Goal: Task Accomplishment & Management: Use online tool/utility

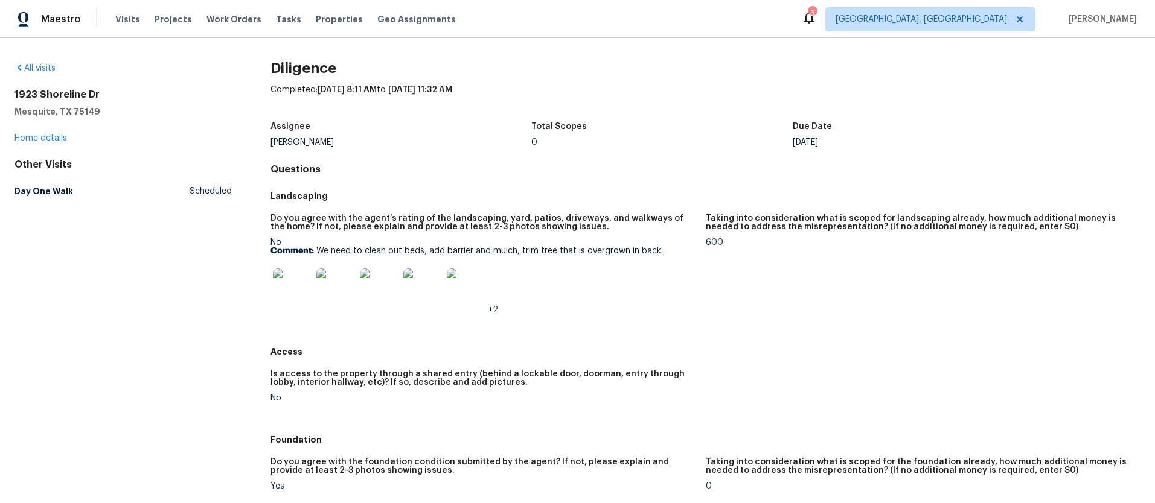
click at [288, 290] on img at bounding box center [292, 288] width 39 height 39
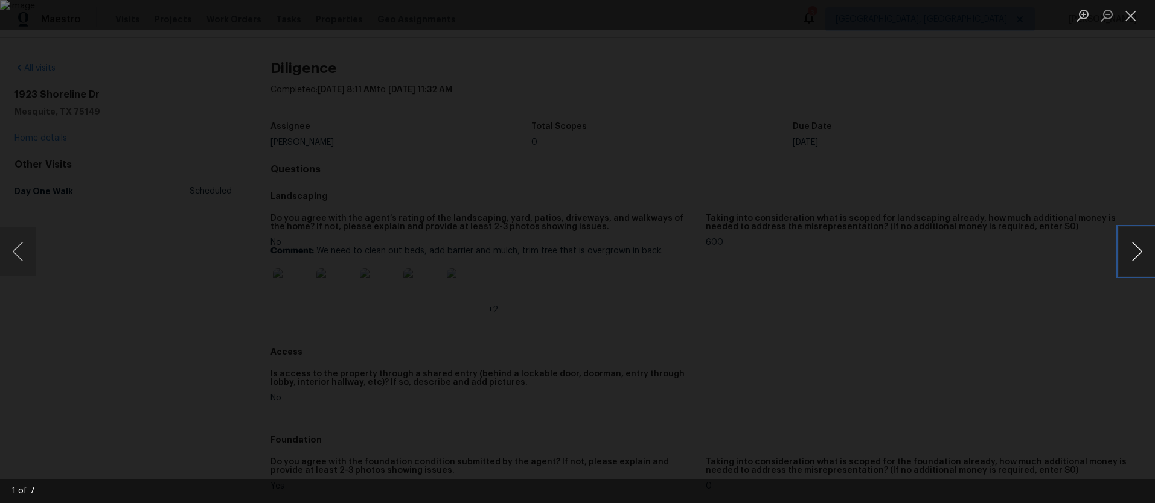
click at [1133, 252] on button "Next image" at bounding box center [1136, 252] width 36 height 48
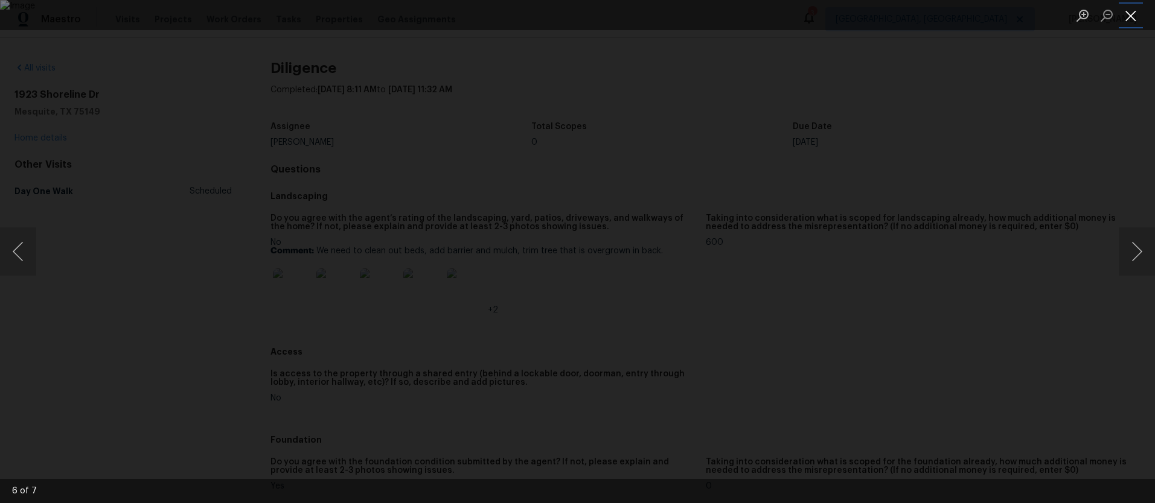
click at [1135, 13] on button "Close lightbox" at bounding box center [1130, 15] width 24 height 21
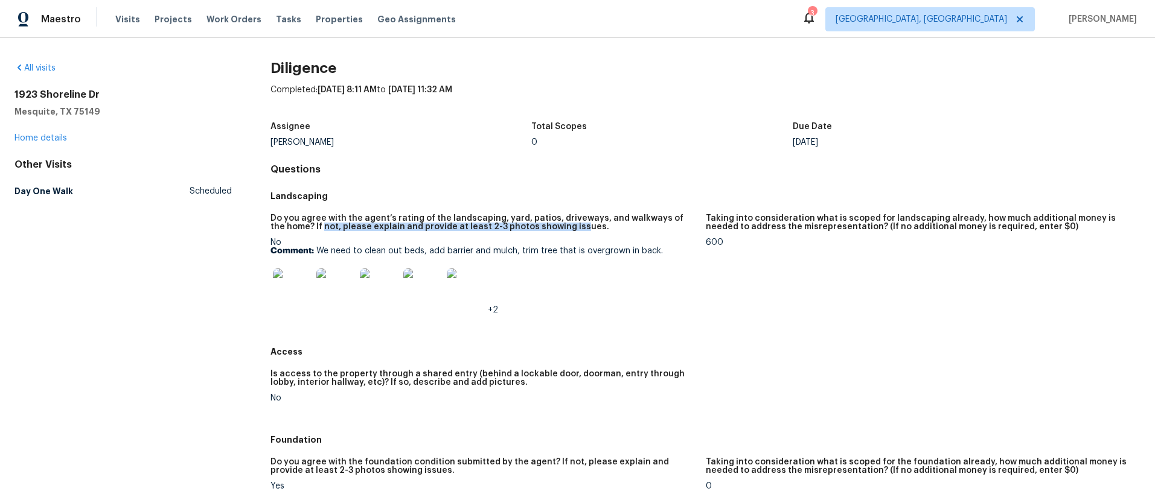
drag, startPoint x: 316, startPoint y: 222, endPoint x: 557, endPoint y: 229, distance: 241.5
click at [557, 229] on h5 "Do you agree with the agent’s rating of the landscaping, yard, patios, driveway…" at bounding box center [482, 222] width 425 height 17
drag, startPoint x: 485, startPoint y: 217, endPoint x: 288, endPoint y: 238, distance: 197.8
click at [288, 238] on figure "Do you agree with the agent’s rating of the landscaping, yard, patios, driveway…" at bounding box center [487, 274] width 435 height 120
click at [282, 241] on div "No Comment: We need to clean out beds, add barrier and mulch, trim tree that is…" at bounding box center [482, 276] width 425 height 76
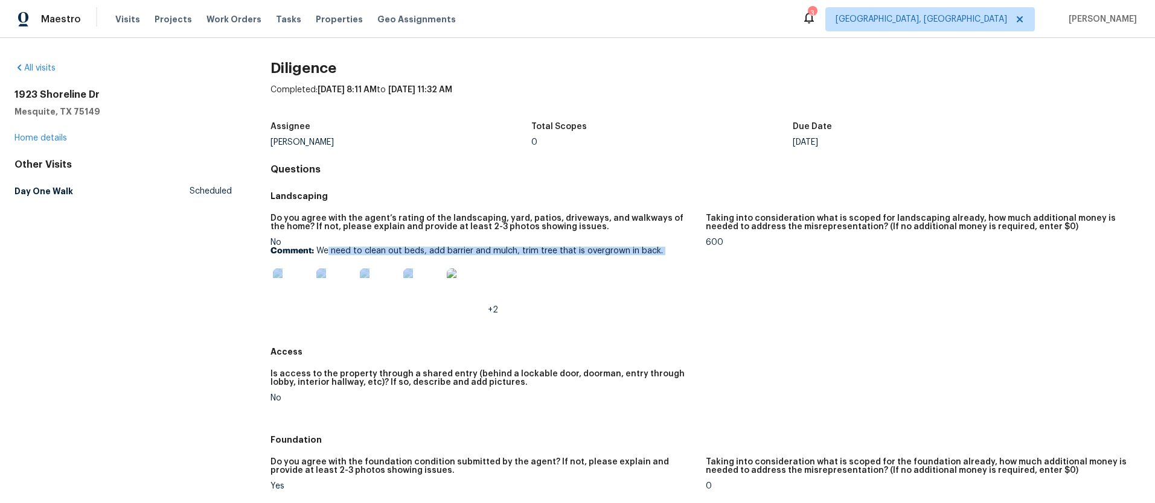
drag, startPoint x: 327, startPoint y: 253, endPoint x: 485, endPoint y: 257, distance: 158.8
click at [485, 257] on div "No Comment: We need to clean out beds, add barrier and mulch, trim tree that is…" at bounding box center [482, 276] width 425 height 76
click at [298, 279] on img at bounding box center [292, 288] width 39 height 39
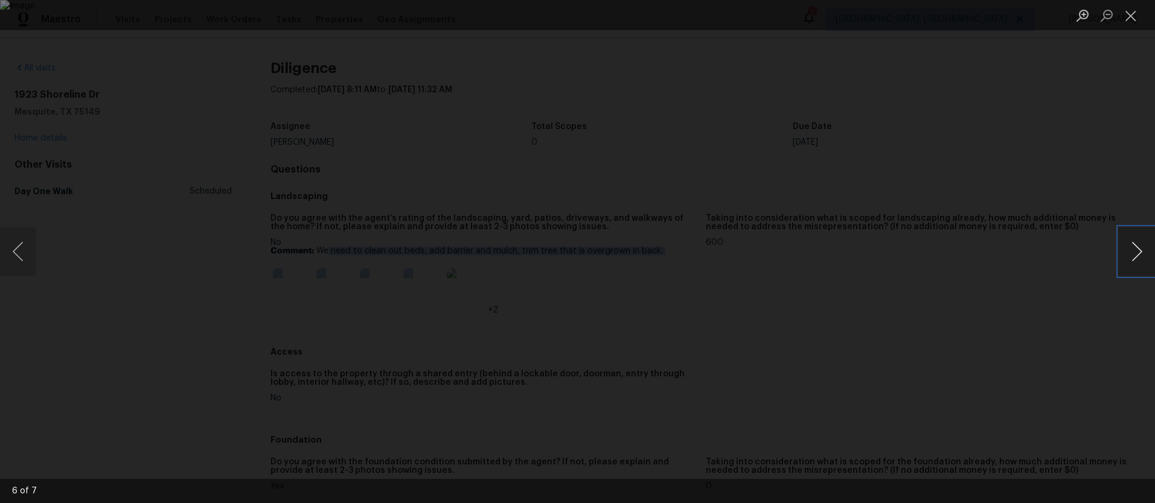
click at [1132, 251] on button "Next image" at bounding box center [1136, 252] width 36 height 48
click at [1132, 252] on button "Next image" at bounding box center [1136, 252] width 36 height 48
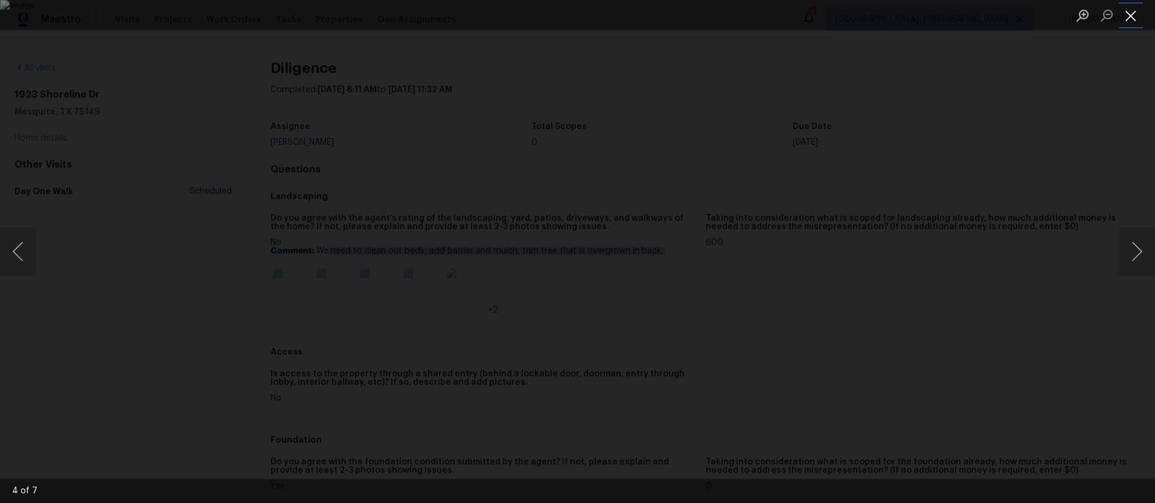
click at [1135, 22] on button "Close lightbox" at bounding box center [1130, 15] width 24 height 21
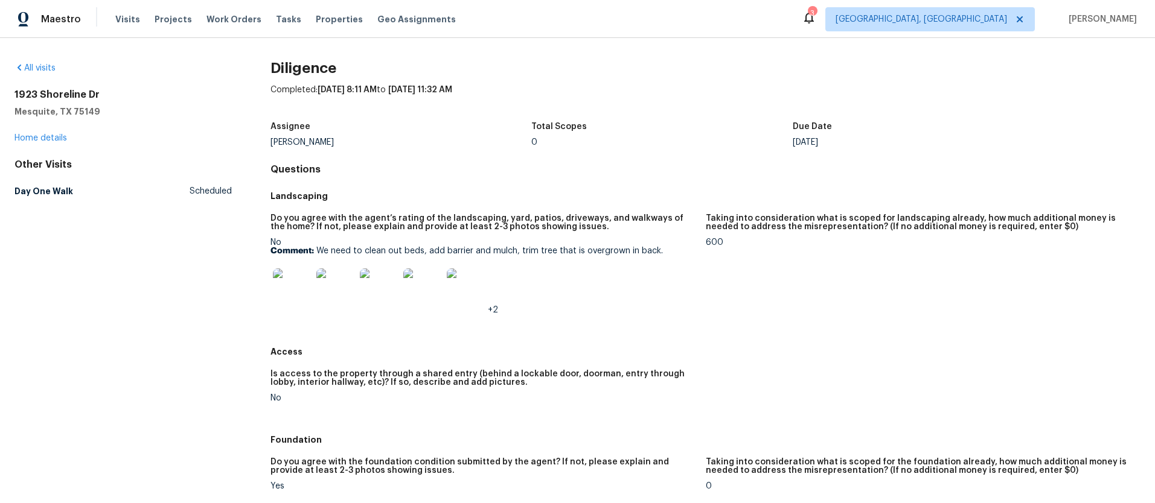
click at [521, 311] on div "+2" at bounding box center [482, 287] width 425 height 53
click at [706, 241] on div "600" at bounding box center [918, 242] width 425 height 8
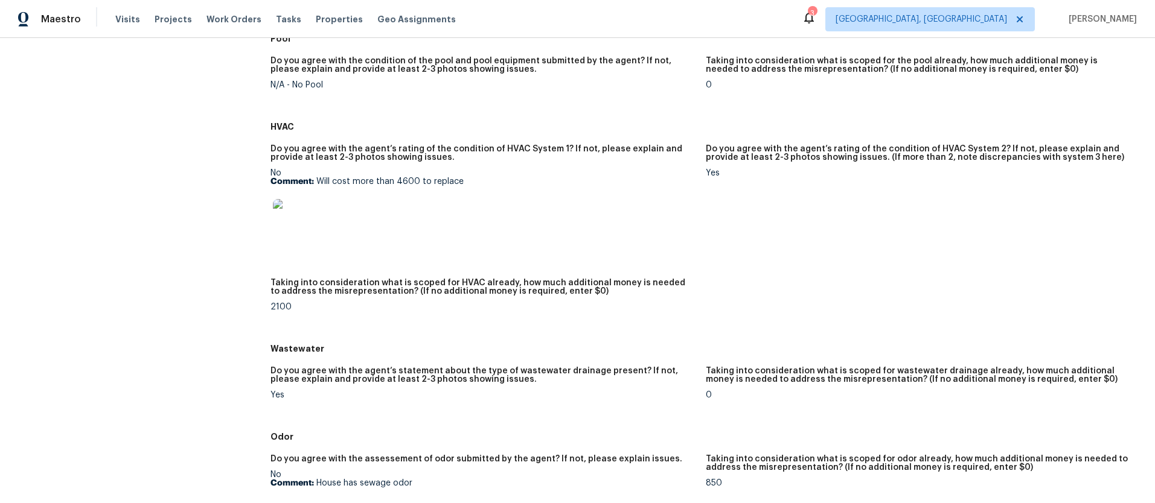
scroll to position [687, 0]
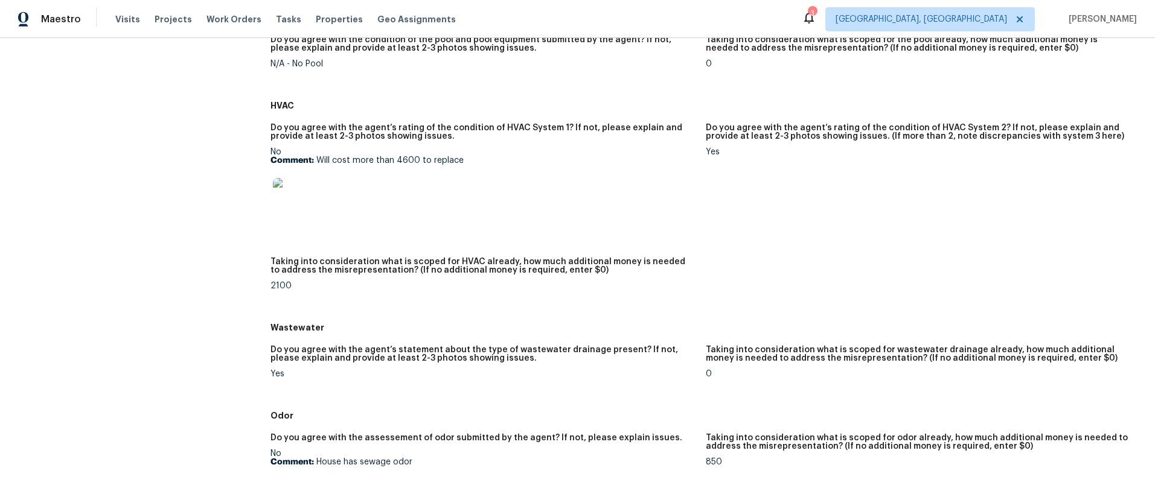
click at [301, 196] on img at bounding box center [292, 197] width 39 height 39
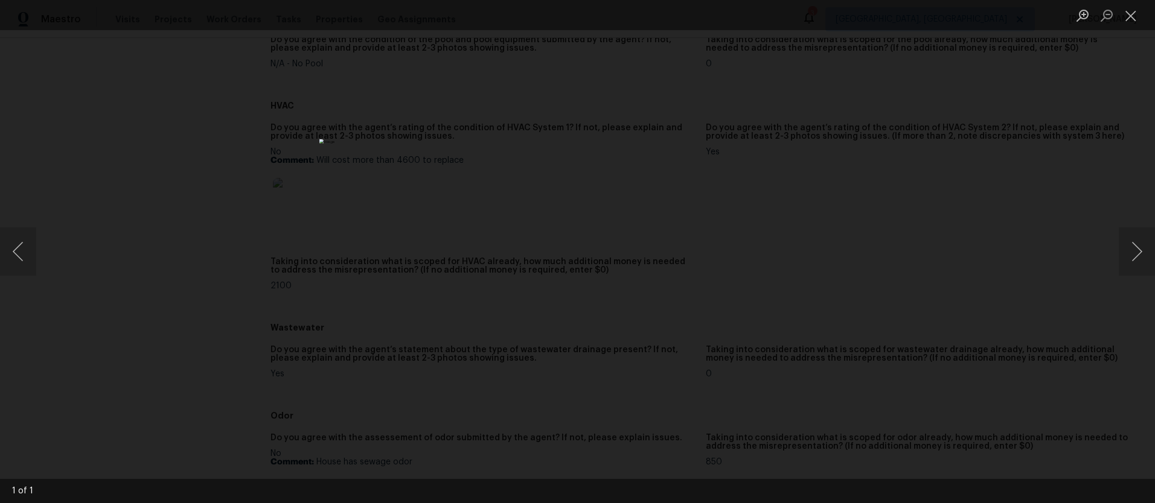
click at [655, 217] on img "Lightbox" at bounding box center [577, 251] width 517 height 225
click at [791, 236] on div "Lightbox" at bounding box center [577, 251] width 1155 height 503
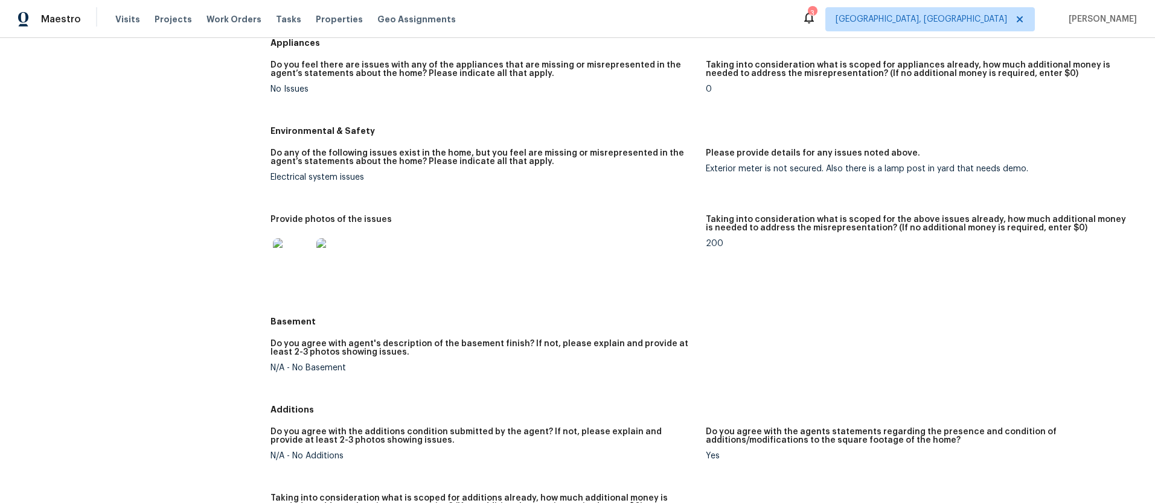
scroll to position [1156, 0]
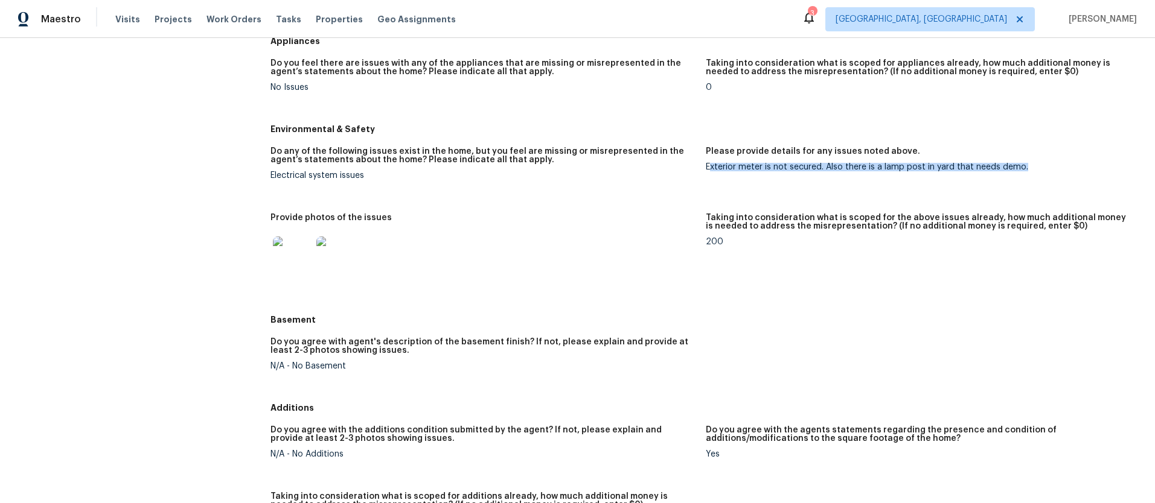
drag, startPoint x: 706, startPoint y: 173, endPoint x: 748, endPoint y: 173, distance: 41.6
click at [904, 176] on figure "Please provide details for any issues noted above. Exterior meter is not secure…" at bounding box center [923, 173] width 435 height 52
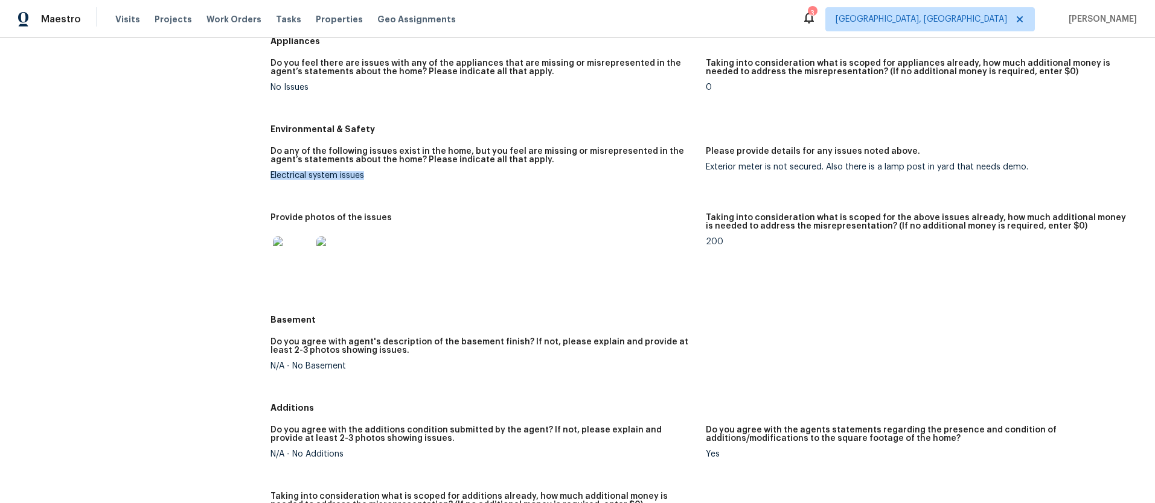
drag, startPoint x: 291, startPoint y: 173, endPoint x: 545, endPoint y: 186, distance: 254.4
click at [545, 186] on figure "Do any of the following issues exist in the home, but you feel are missing or m…" at bounding box center [487, 173] width 435 height 52
click at [484, 188] on figure "Do any of the following issues exist in the home, but you feel are missing or m…" at bounding box center [487, 173] width 435 height 52
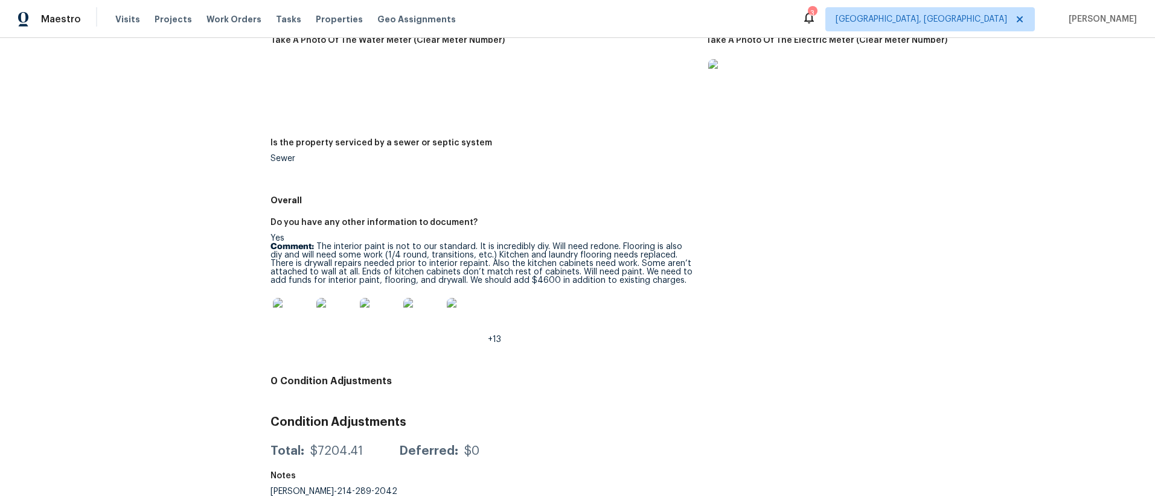
scroll to position [1714, 0]
click at [324, 445] on div "$7204.41" at bounding box center [336, 451] width 53 height 12
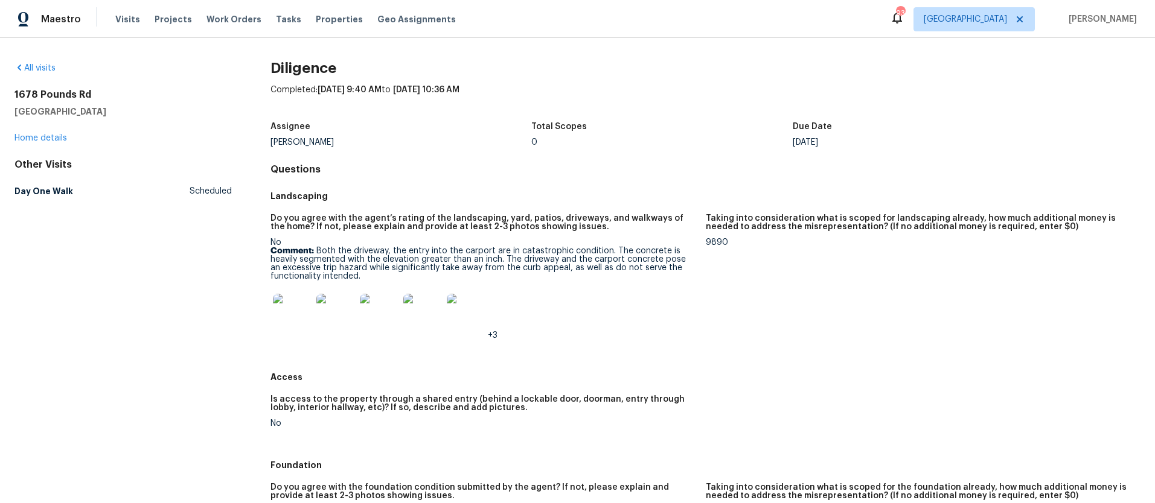
click at [727, 242] on div "9890" at bounding box center [918, 242] width 425 height 8
click at [323, 259] on p "Comment: Both the driveway, the entry into the carport are in catastrophic cond…" at bounding box center [482, 264] width 425 height 34
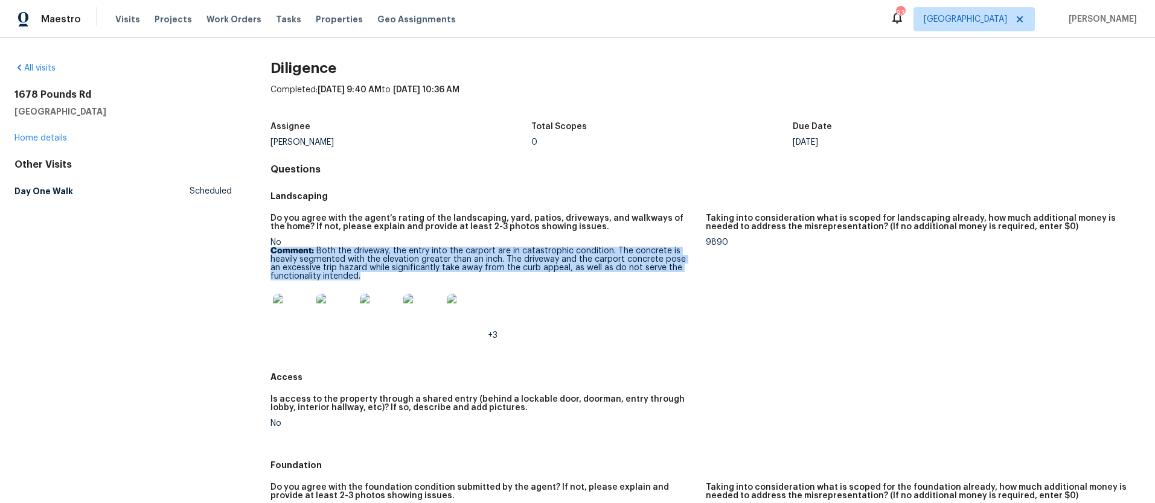
drag, startPoint x: 323, startPoint y: 259, endPoint x: 345, endPoint y: 262, distance: 21.9
click at [323, 259] on p "Comment: Both the driveway, the entry into the carport are in catastrophic cond…" at bounding box center [482, 264] width 425 height 34
click at [288, 314] on img at bounding box center [292, 313] width 39 height 39
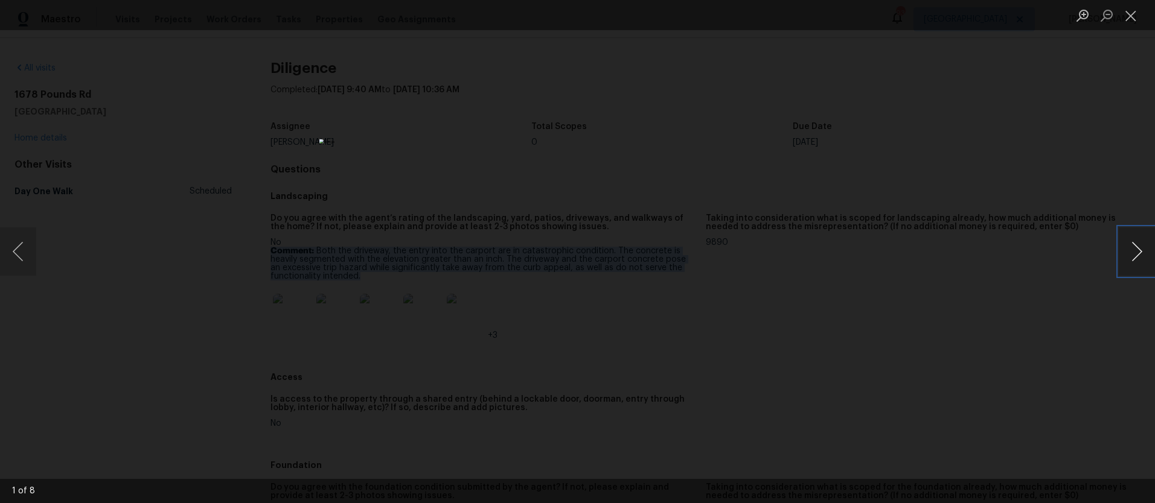
click at [1137, 255] on button "Next image" at bounding box center [1136, 252] width 36 height 48
click at [1136, 255] on button "Next image" at bounding box center [1136, 252] width 36 height 48
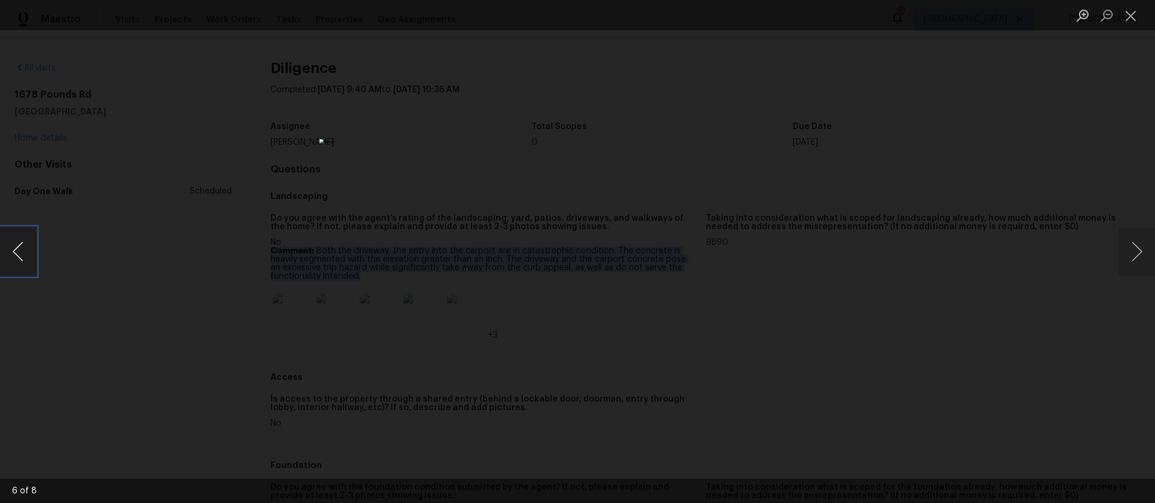
click at [25, 252] on button "Previous image" at bounding box center [18, 252] width 36 height 48
click at [925, 284] on div "Lightbox" at bounding box center [577, 251] width 1155 height 503
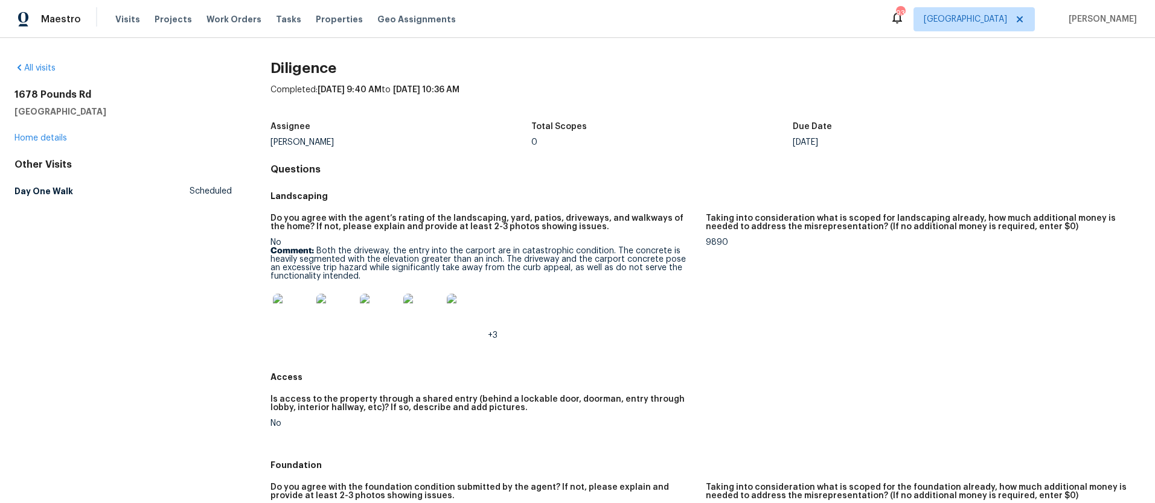
click at [708, 243] on div "9890" at bounding box center [918, 242] width 425 height 8
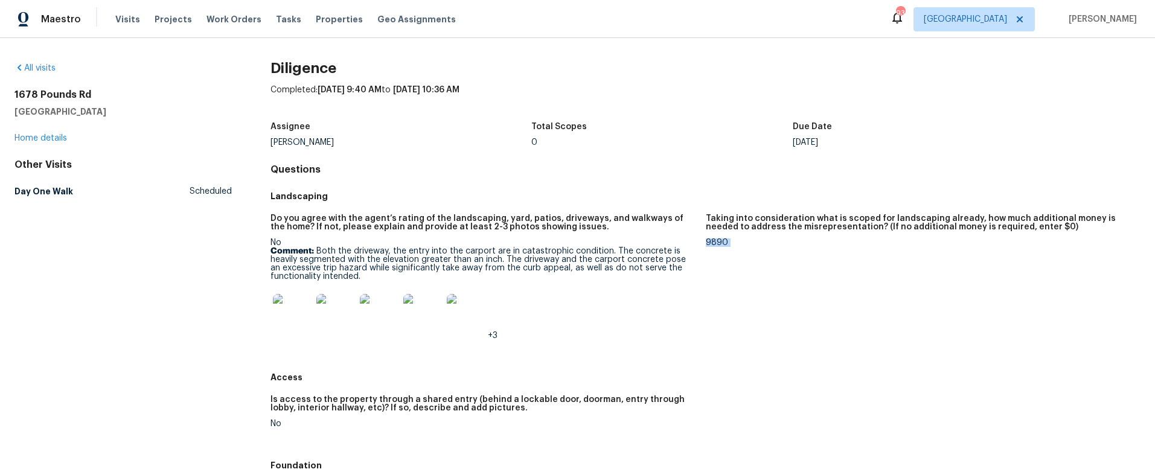
click at [288, 326] on img at bounding box center [292, 313] width 39 height 39
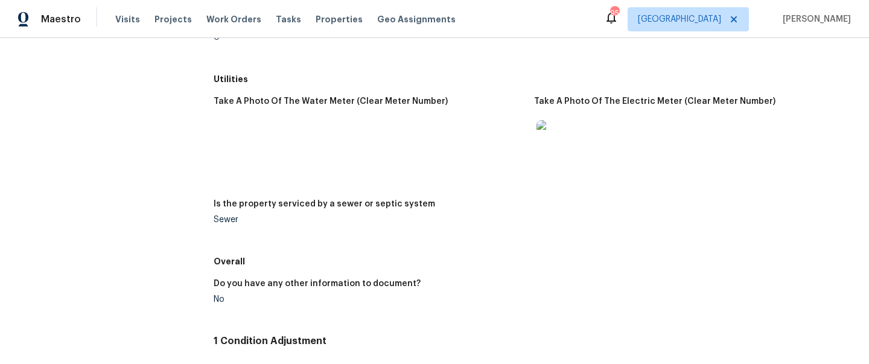
scroll to position [1872, 0]
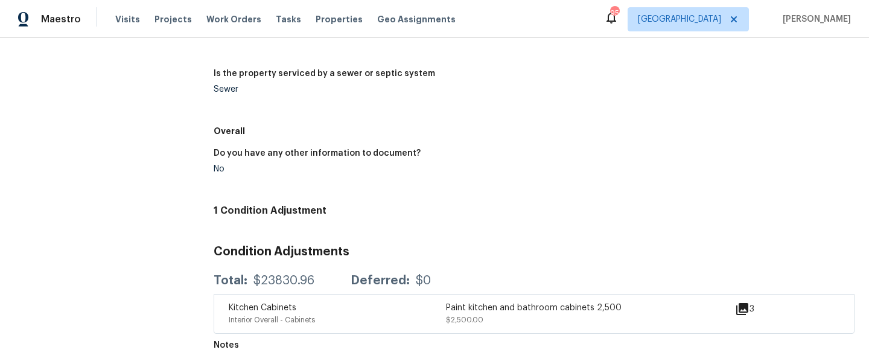
click at [273, 278] on div "$23830.96" at bounding box center [283, 281] width 61 height 12
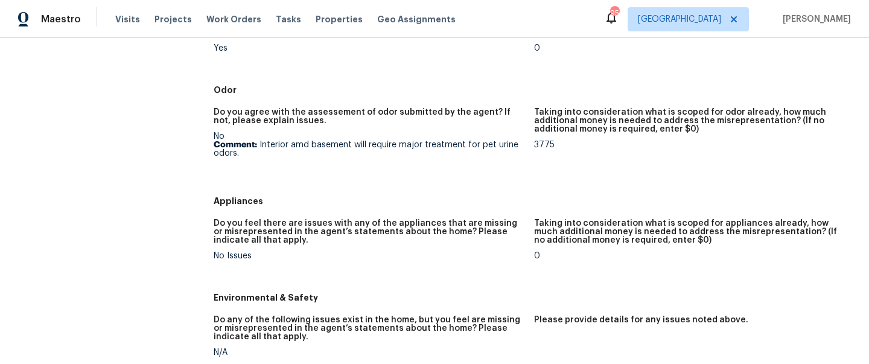
scroll to position [1096, 0]
click at [546, 148] on div "3775" at bounding box center [689, 146] width 311 height 8
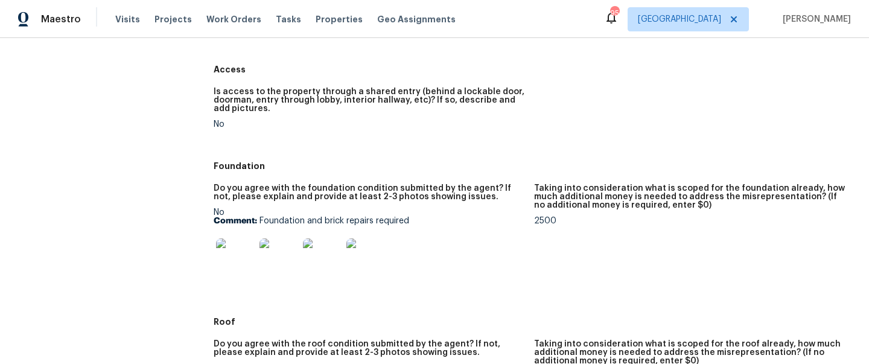
scroll to position [309, 0]
click at [231, 255] on img at bounding box center [235, 256] width 39 height 39
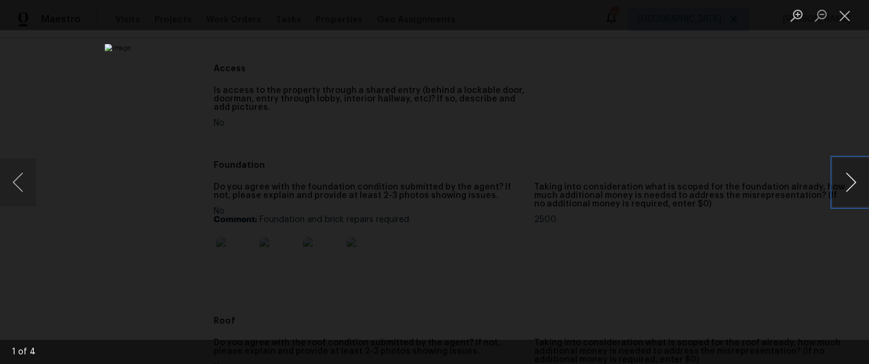
click at [851, 177] on button "Next image" at bounding box center [851, 182] width 36 height 48
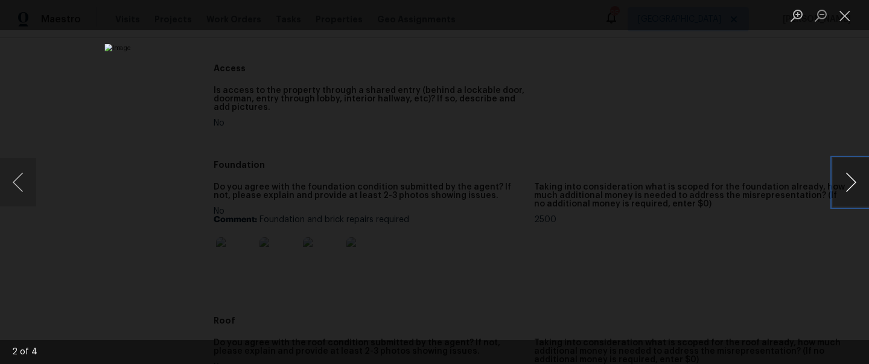
click at [851, 177] on button "Next image" at bounding box center [851, 182] width 36 height 48
click at [844, 18] on button "Close lightbox" at bounding box center [845, 15] width 24 height 21
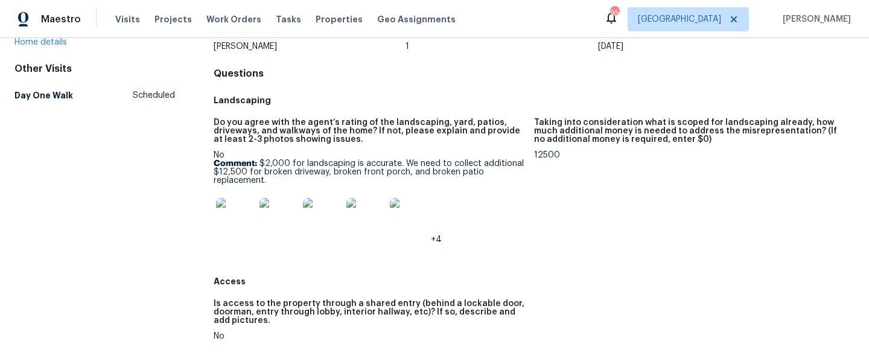
scroll to position [34, 0]
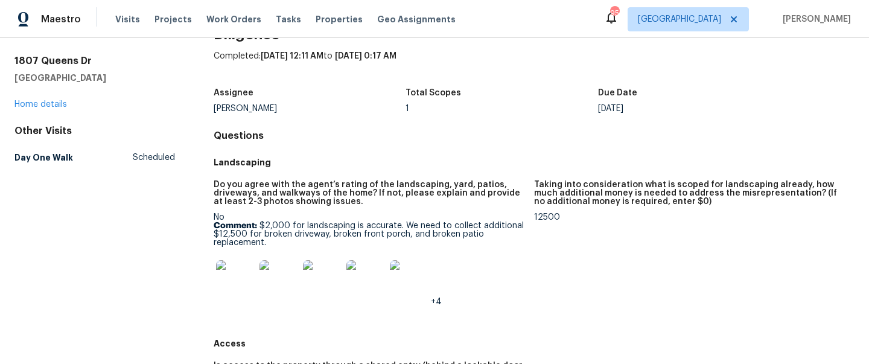
click at [232, 281] on img at bounding box center [235, 279] width 39 height 39
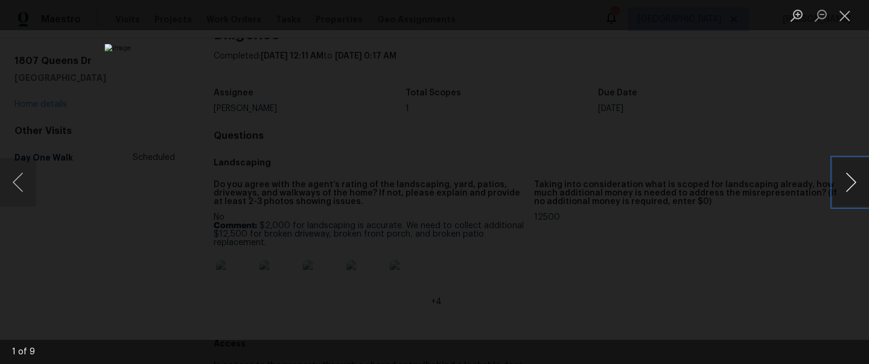
click at [847, 178] on button "Next image" at bounding box center [851, 182] width 36 height 48
